Goal: Check status: Check status

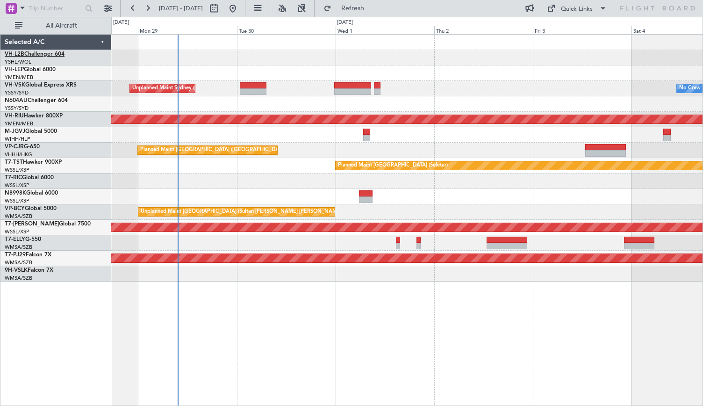
click at [44, 51] on link "VH-L2B Challenger 604" at bounding box center [35, 54] width 60 height 6
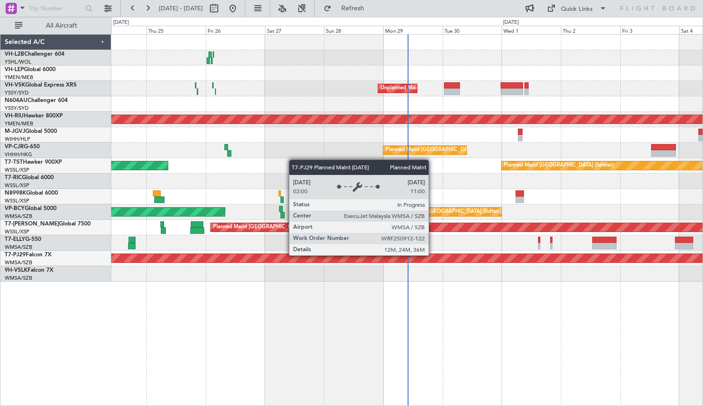
click at [434, 255] on fb-flight-board "[DATE] - [DATE] Refresh Quick Links All Aircraft Unplanned Maint Sydney ([PERSO…" at bounding box center [351, 206] width 703 height 399
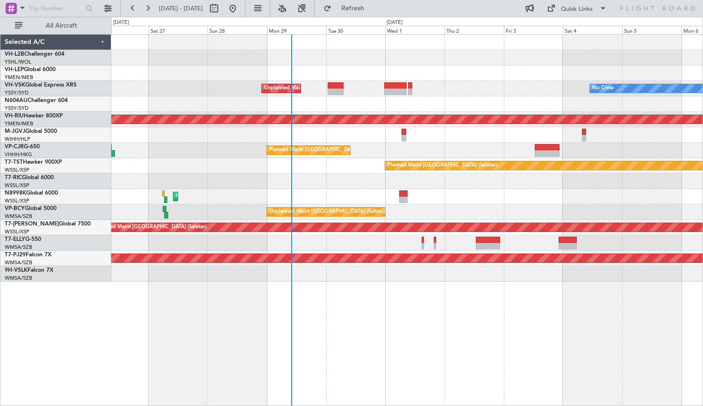
click at [358, 304] on div "Unplanned Maint Sydney ([PERSON_NAME] Intl) No Crew Planned Maint [GEOGRAPHIC_D…" at bounding box center [407, 220] width 593 height 372
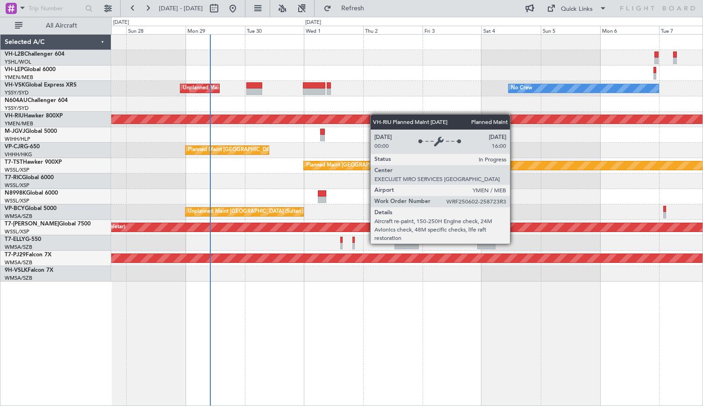
click at [354, 116] on div "Unplanned Maint Sydney ([PERSON_NAME] Intl) No Crew Planned Maint [GEOGRAPHIC_D…" at bounding box center [407, 158] width 592 height 247
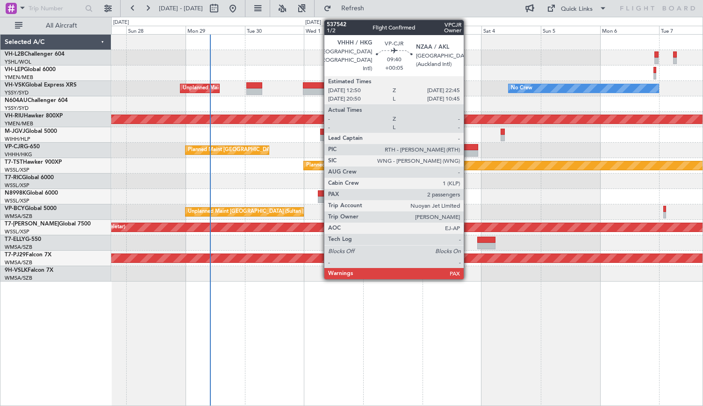
click at [469, 152] on div at bounding box center [466, 153] width 25 height 7
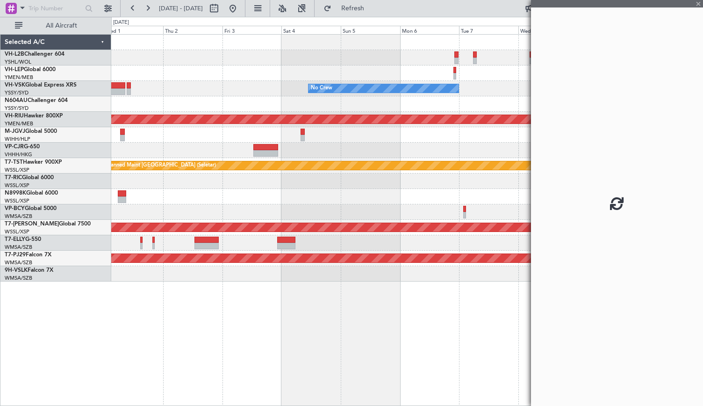
click at [223, 201] on div at bounding box center [407, 196] width 592 height 15
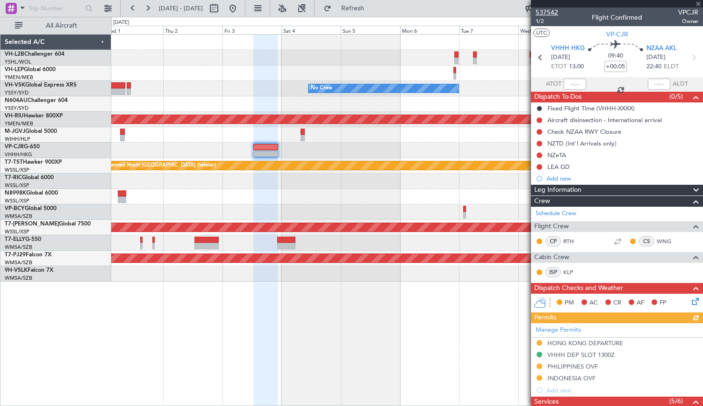
click at [548, 10] on span "537542" at bounding box center [547, 12] width 22 height 10
